Goal: Complete application form: Complete application form

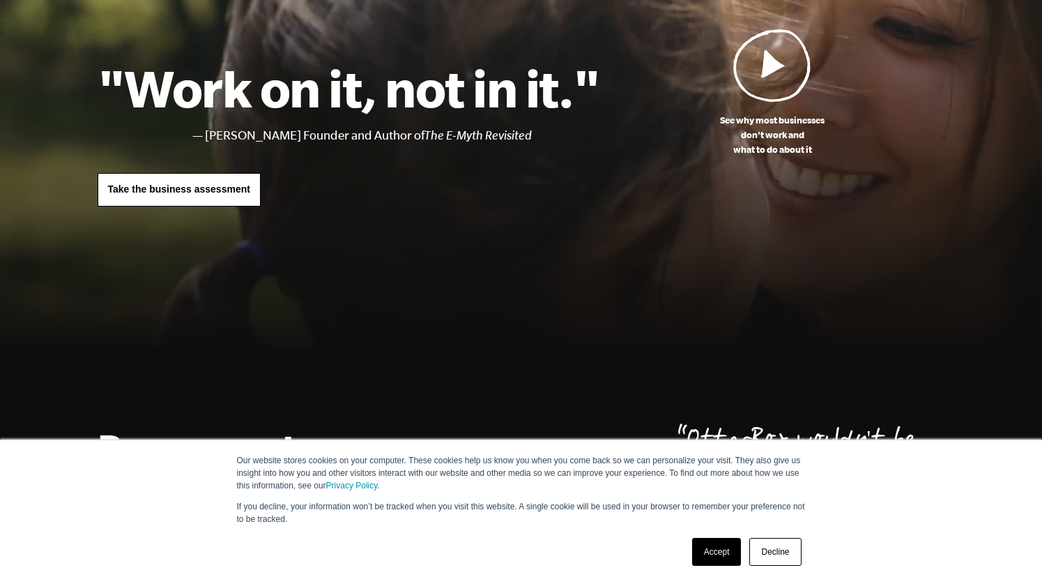
scroll to position [114, 0]
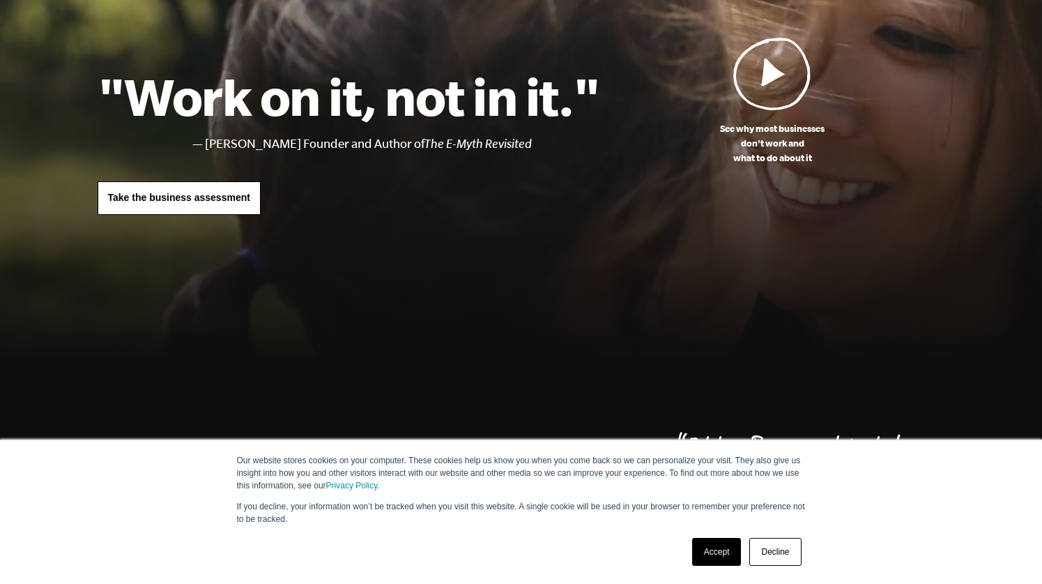
click at [238, 206] on link "Take the business assessment" at bounding box center [179, 197] width 163 height 33
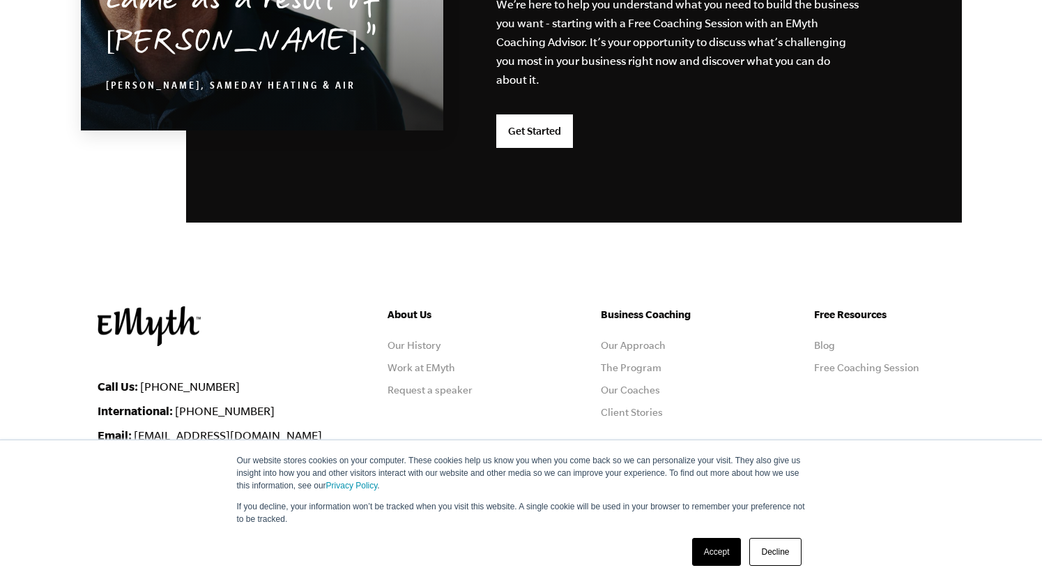
scroll to position [3715, 0]
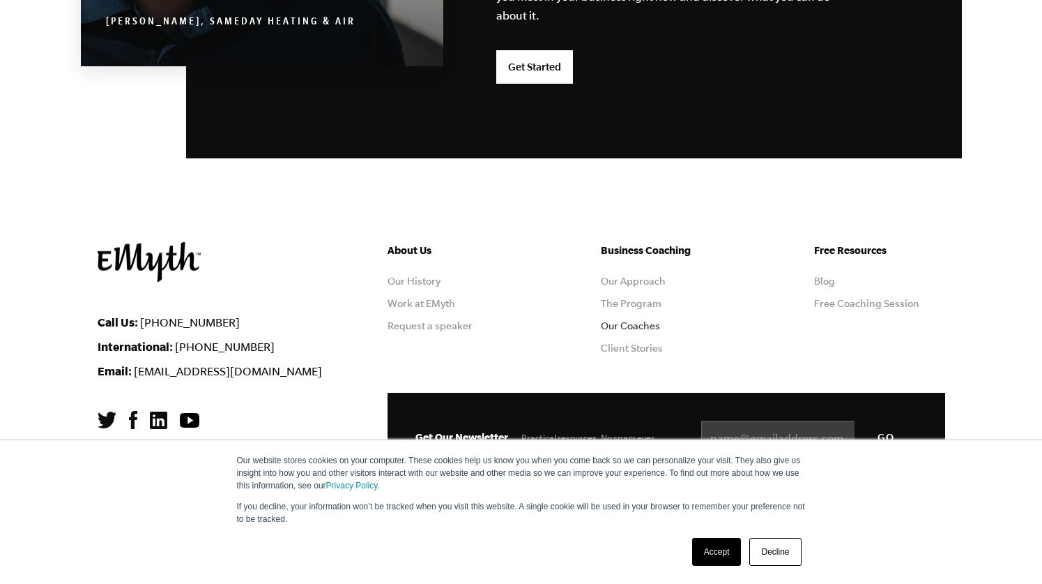
click at [643, 325] on link "Our Coaches" at bounding box center [630, 325] width 59 height 11
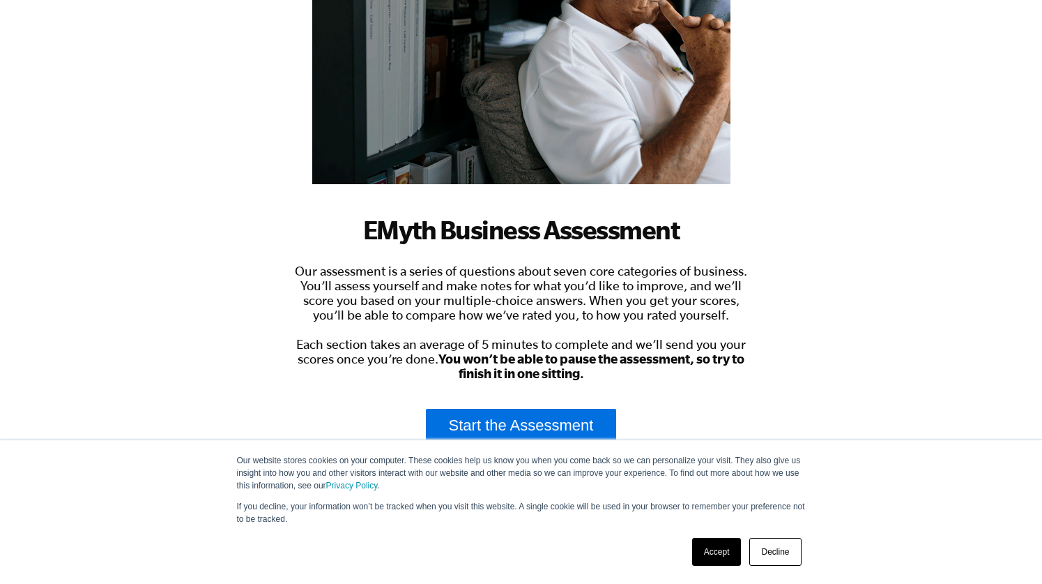
scroll to position [244, 0]
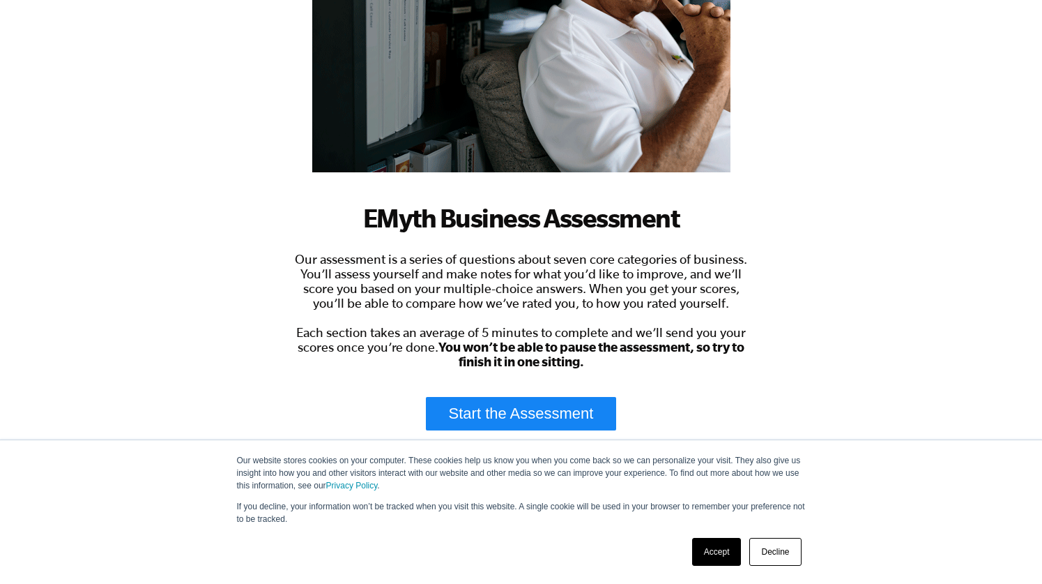
click at [480, 402] on link "Start the Assessment" at bounding box center [521, 413] width 191 height 33
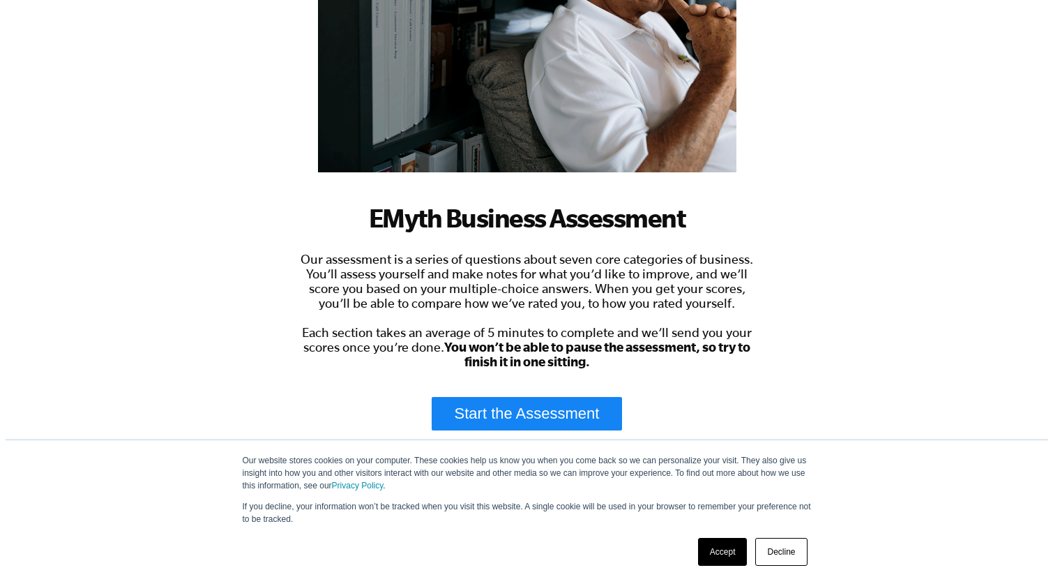
scroll to position [0, 0]
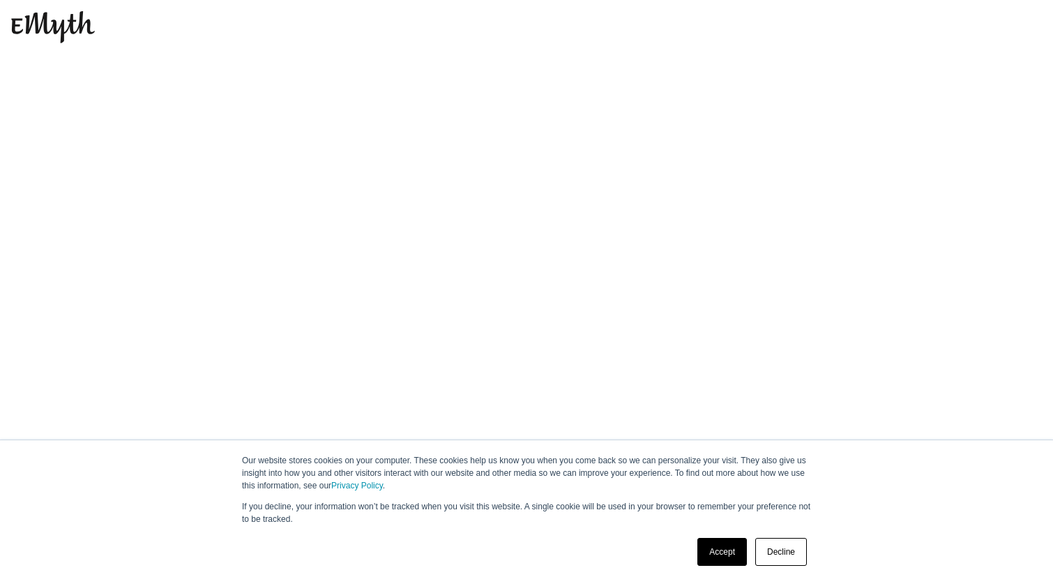
click at [774, 547] on link "Decline" at bounding box center [781, 552] width 52 height 28
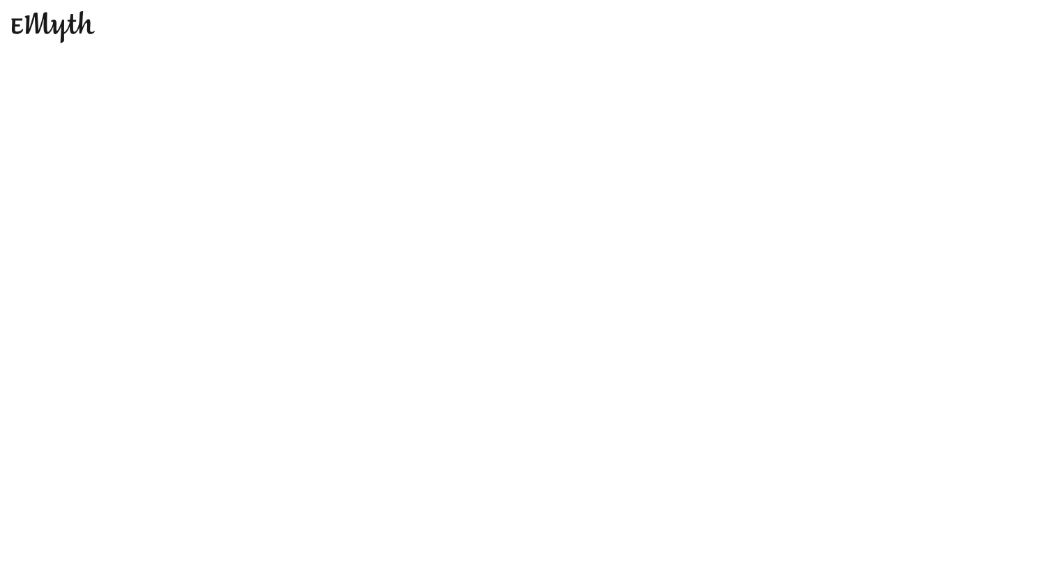
click at [43, 26] on img at bounding box center [53, 27] width 84 height 32
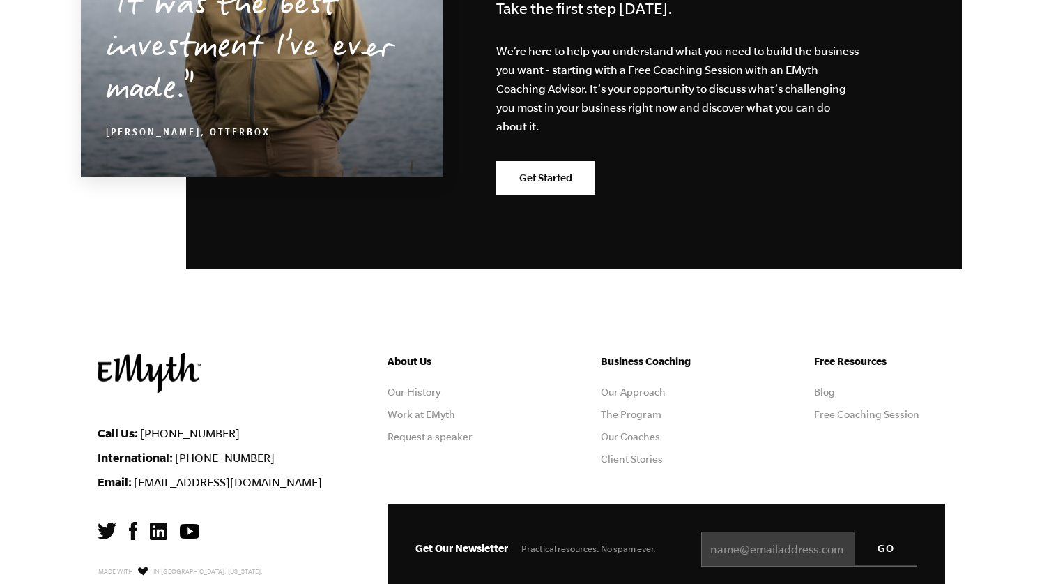
scroll to position [2522, 0]
